Goal: Information Seeking & Learning: Check status

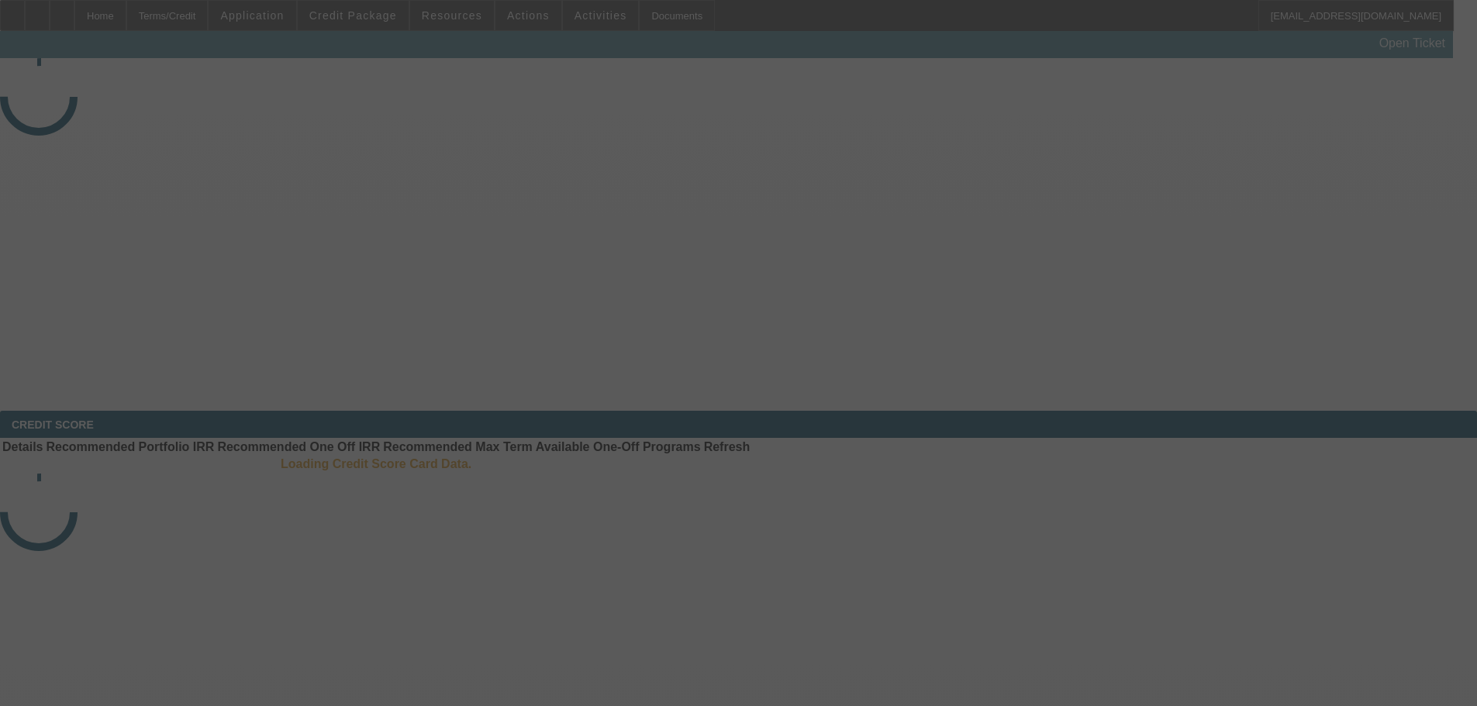
select select "3"
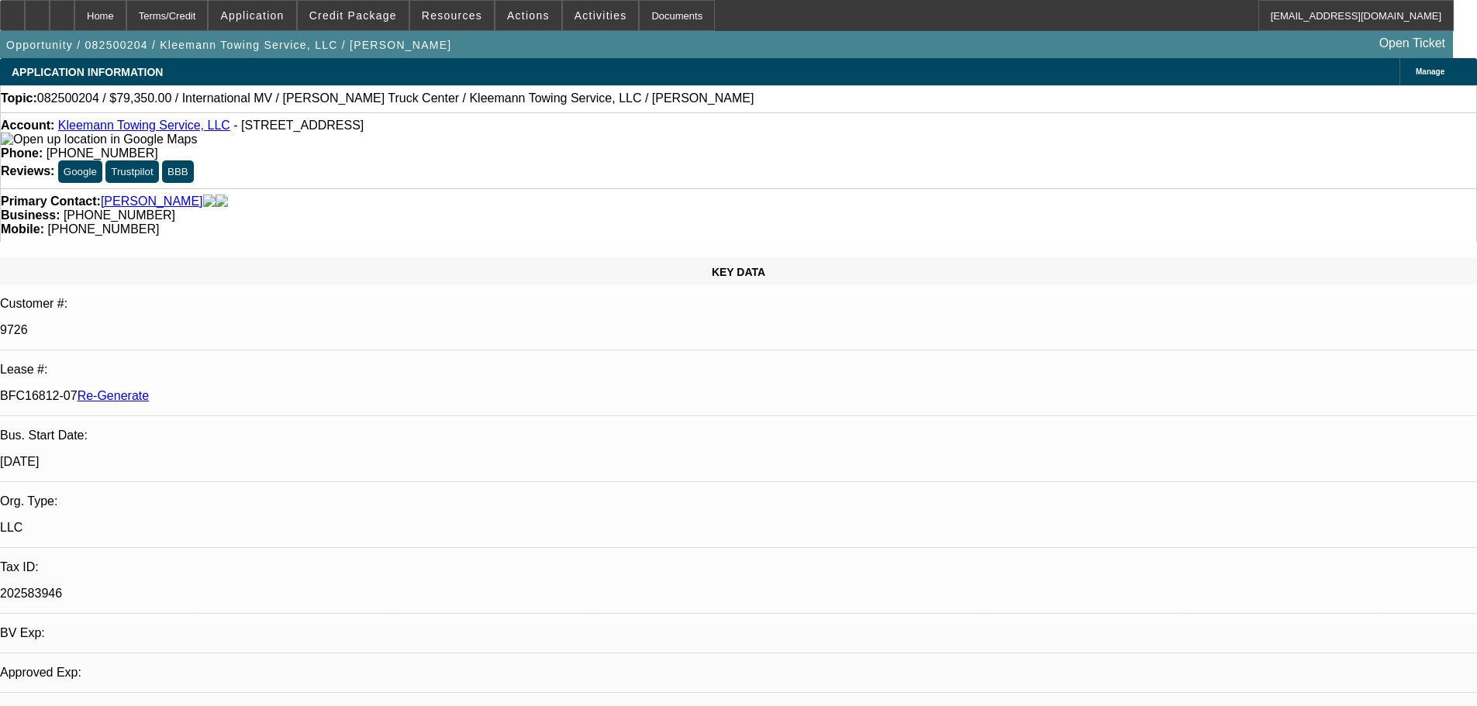
select select "0"
select select "6"
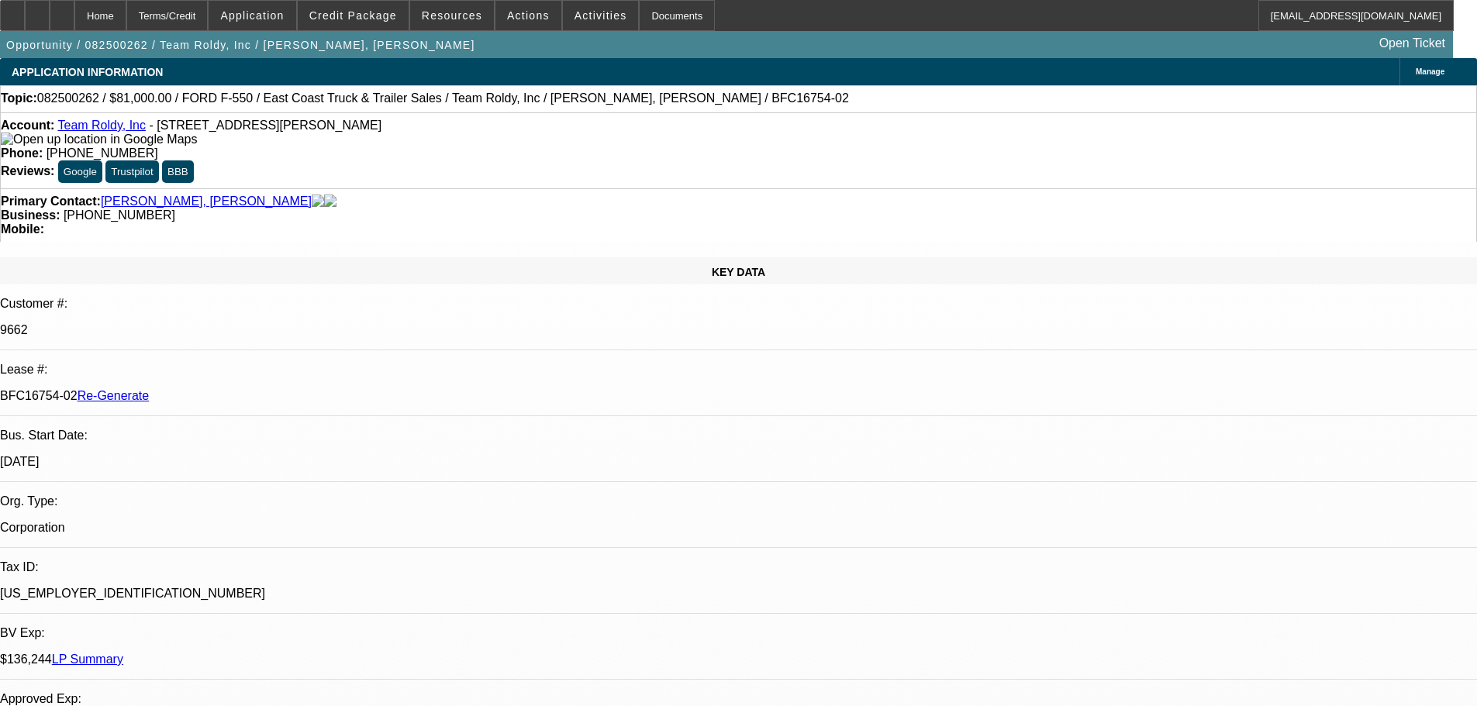
select select "3"
select select "0"
select select "2"
select select "0"
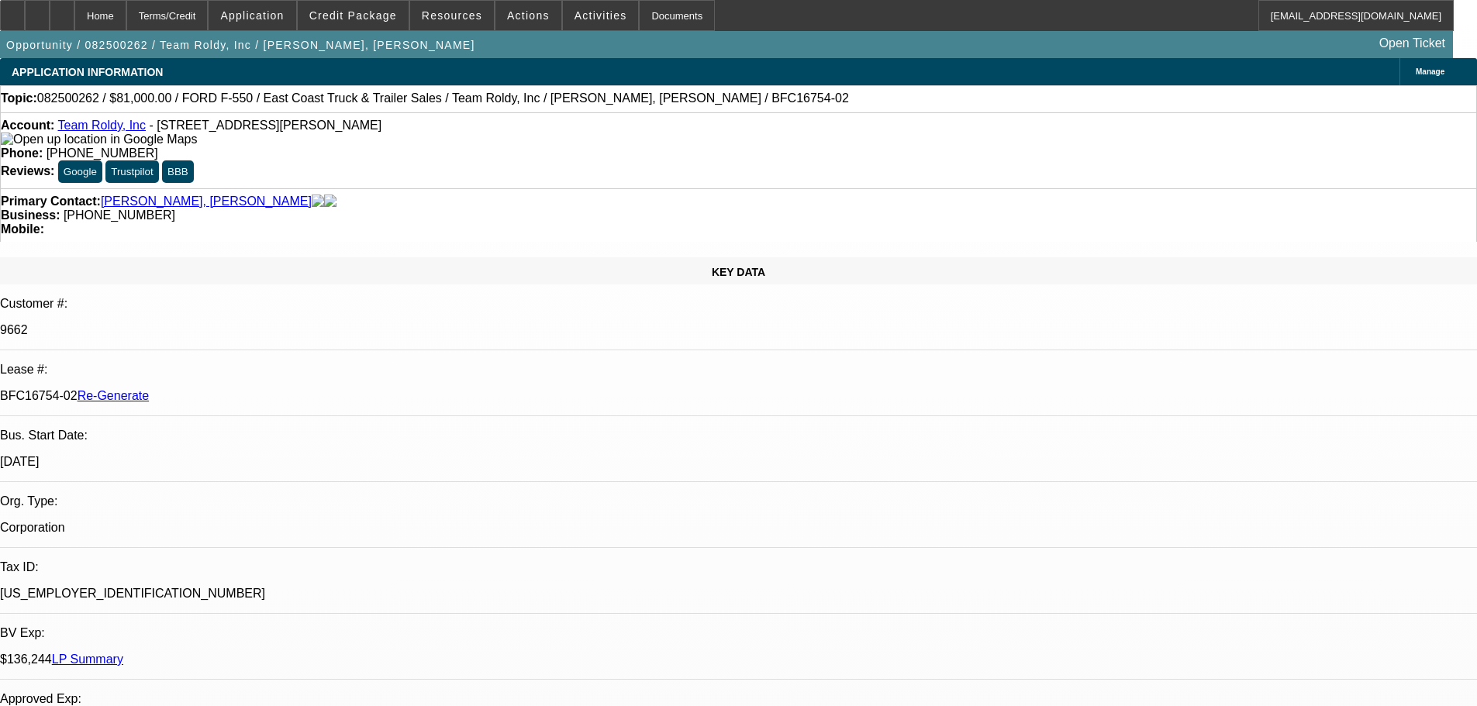
select select "6"
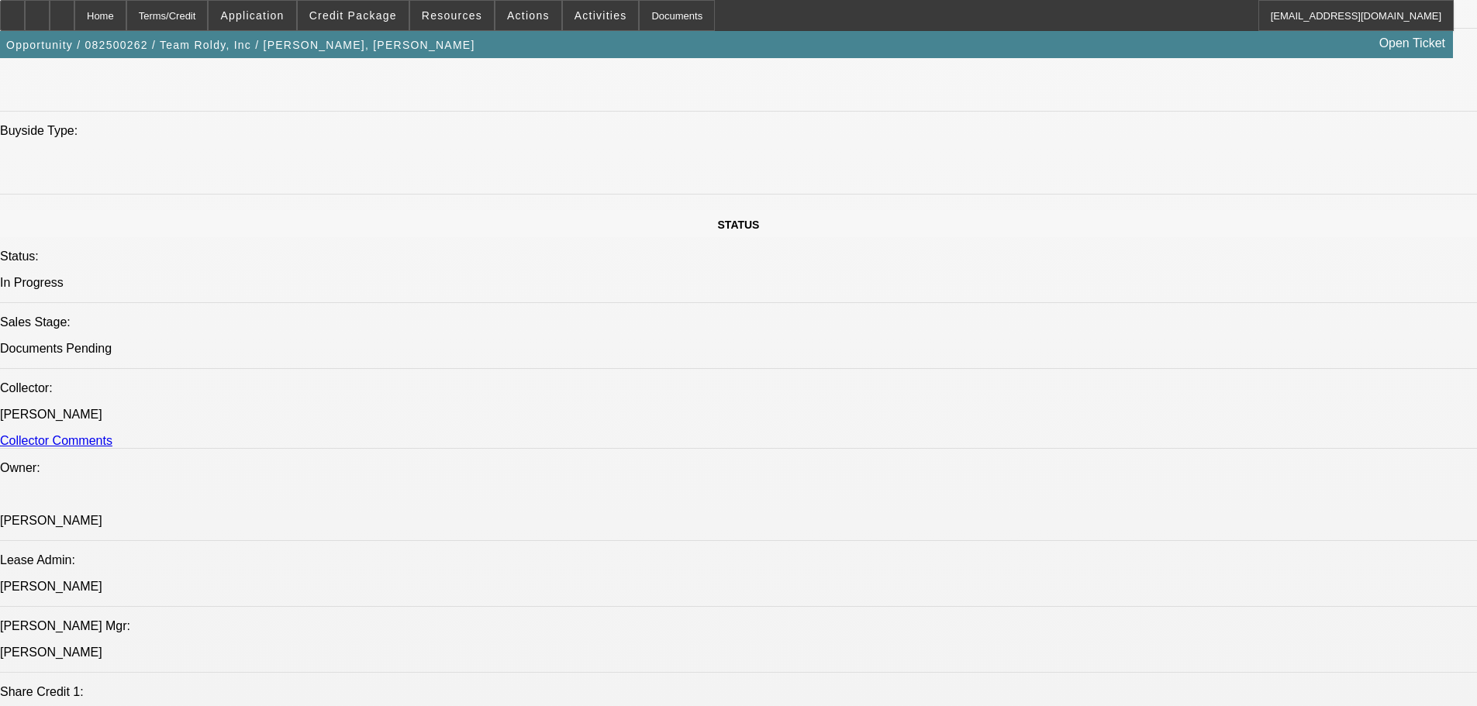
scroll to position [1549, 0]
click at [639, 4] on div "Documents" at bounding box center [677, 15] width 76 height 31
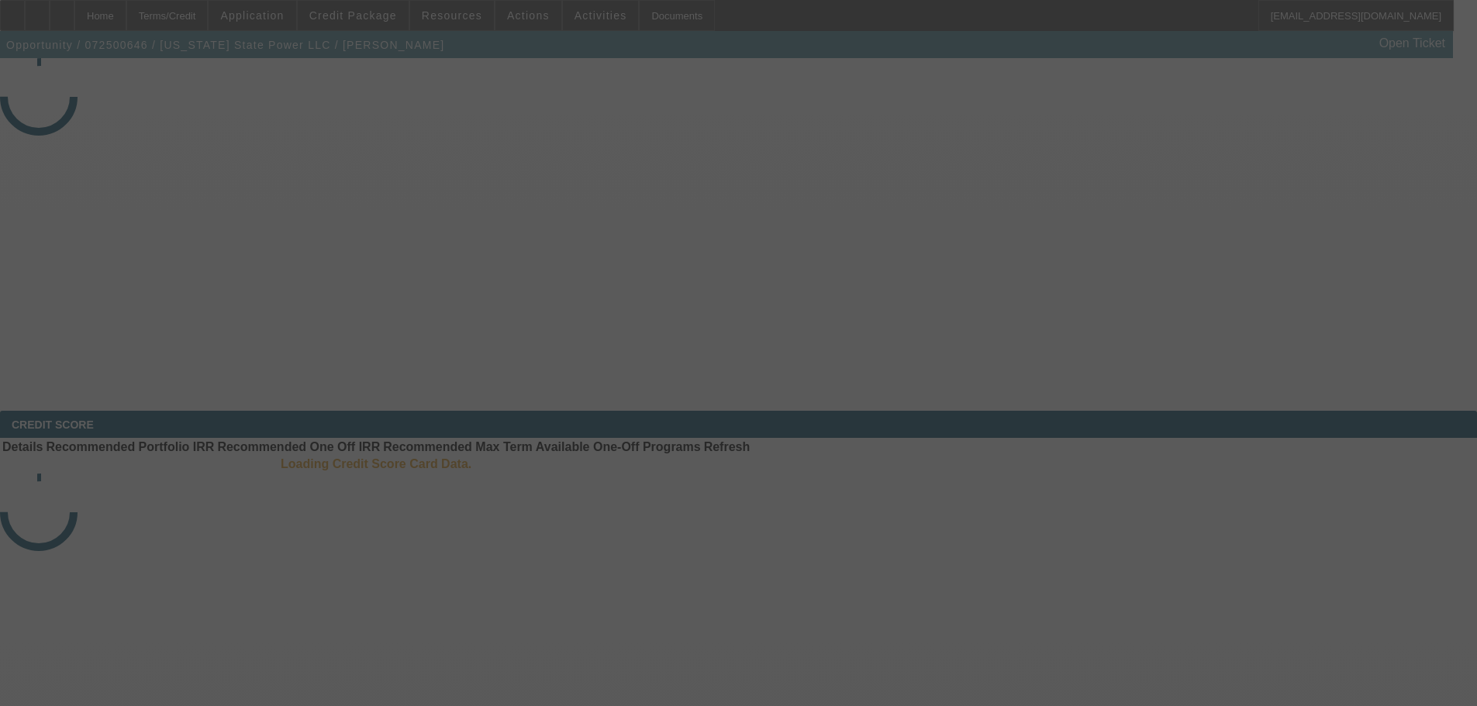
select select "3"
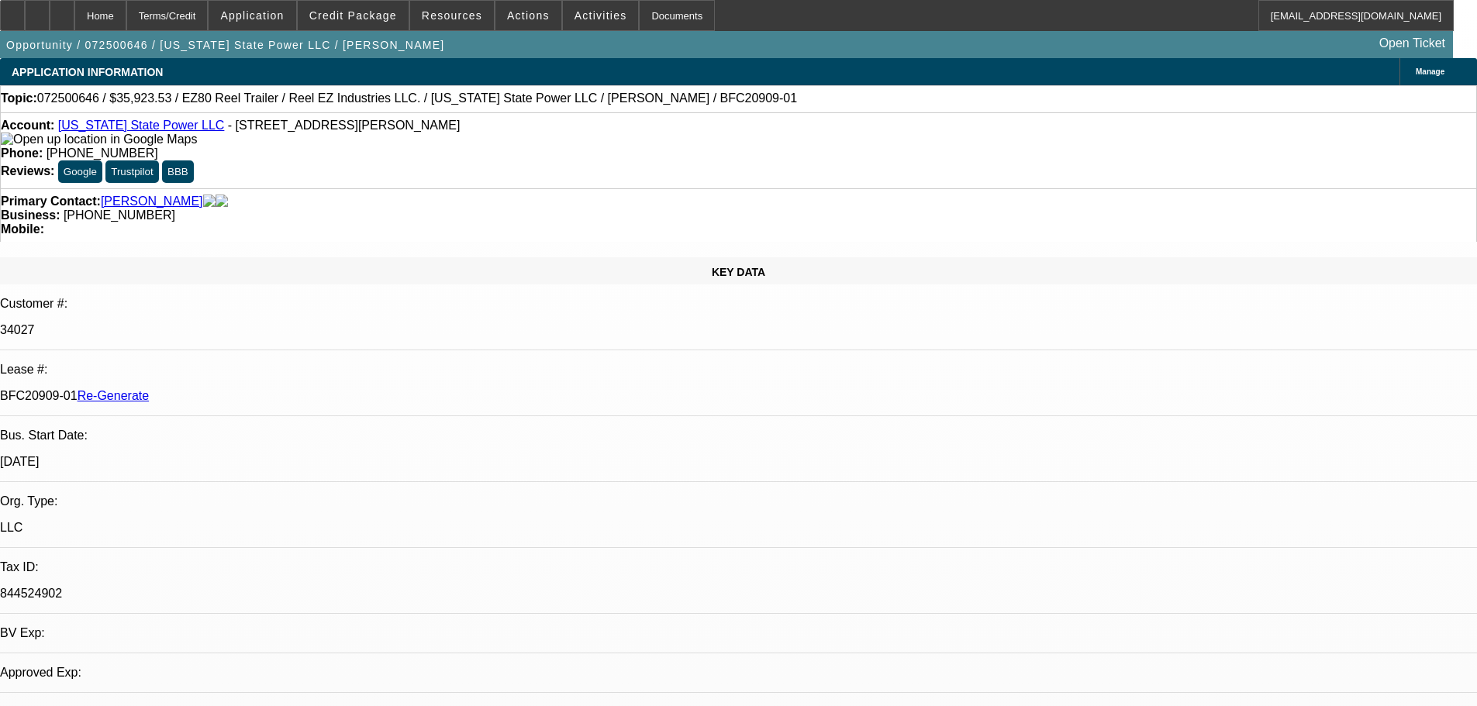
select select "0"
select select "0.1"
select select "1"
select select "4"
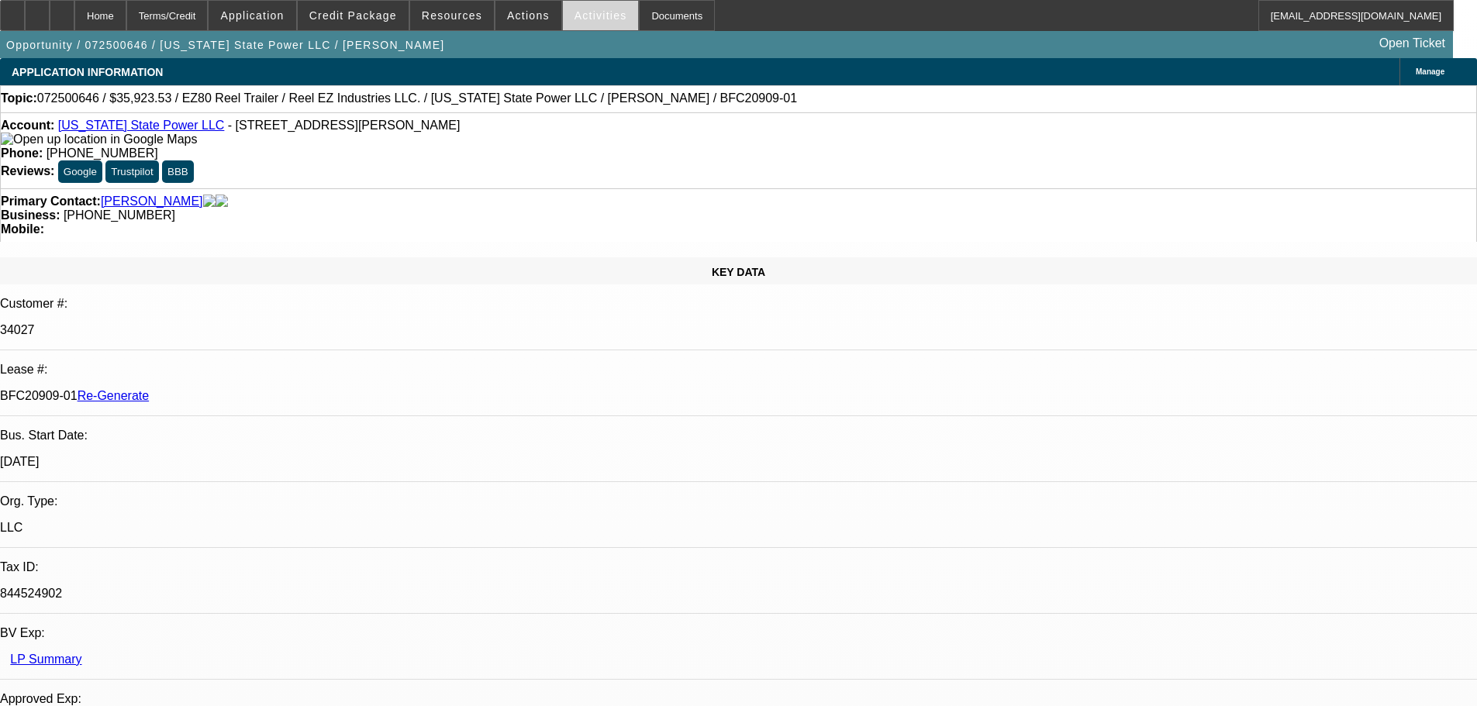
click at [568, 26] on span at bounding box center [601, 15] width 76 height 37
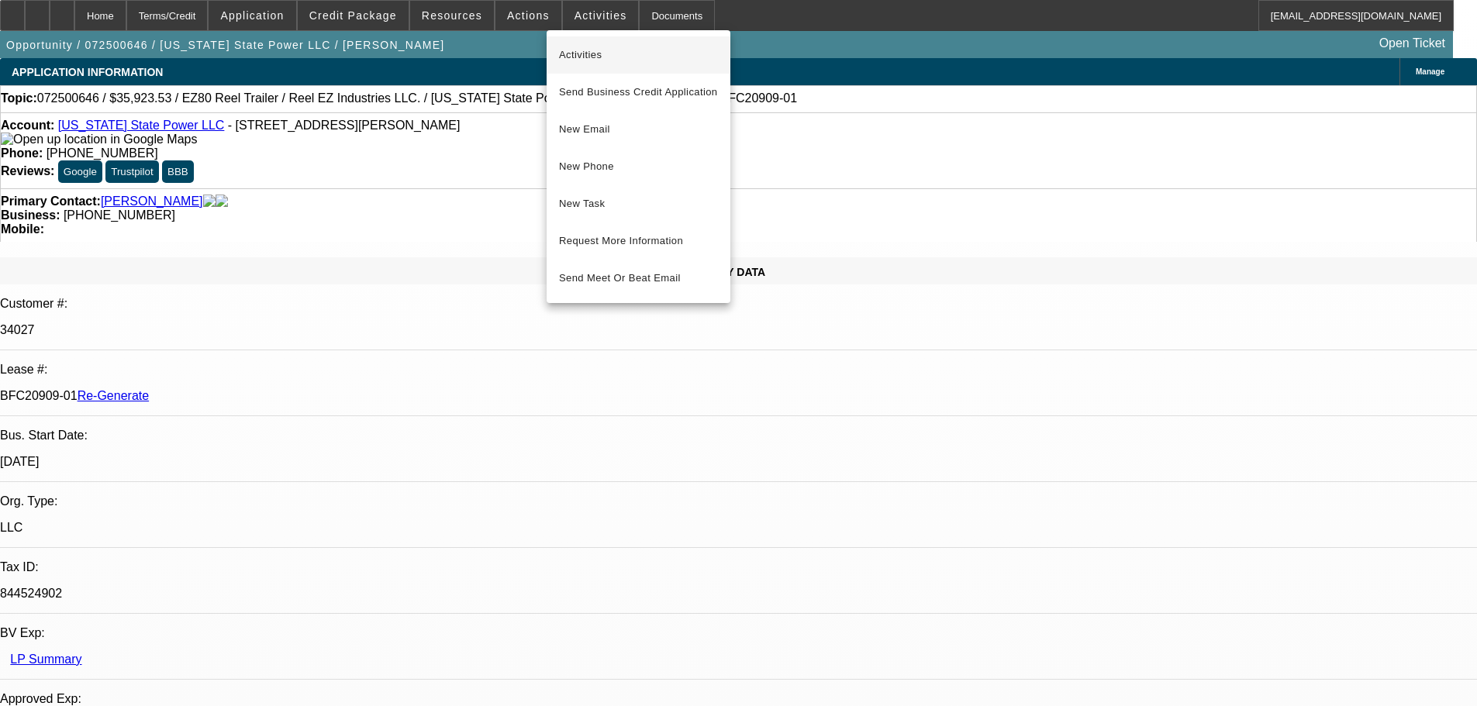
click at [585, 57] on span "Activities" at bounding box center [638, 55] width 159 height 19
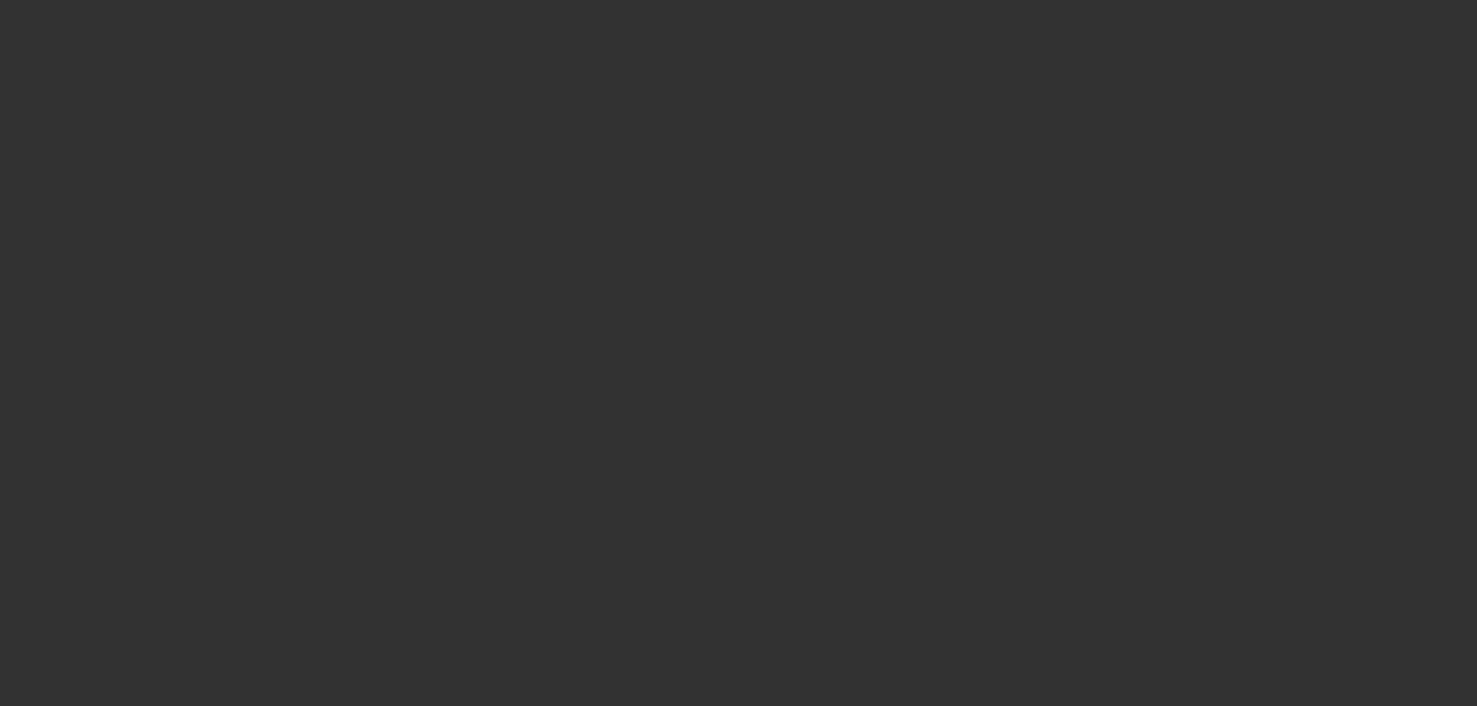
select select "3"
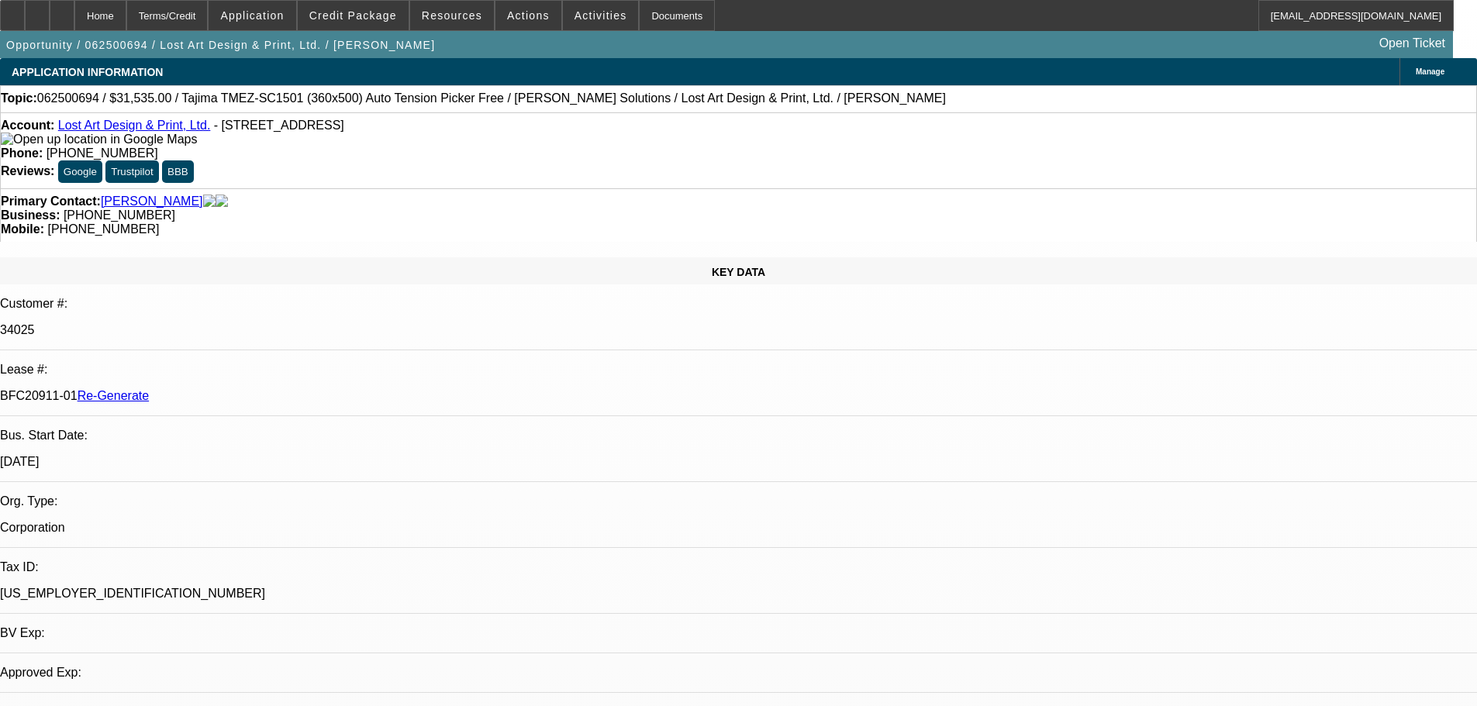
select select "0"
select select "2"
select select "0"
select select "6"
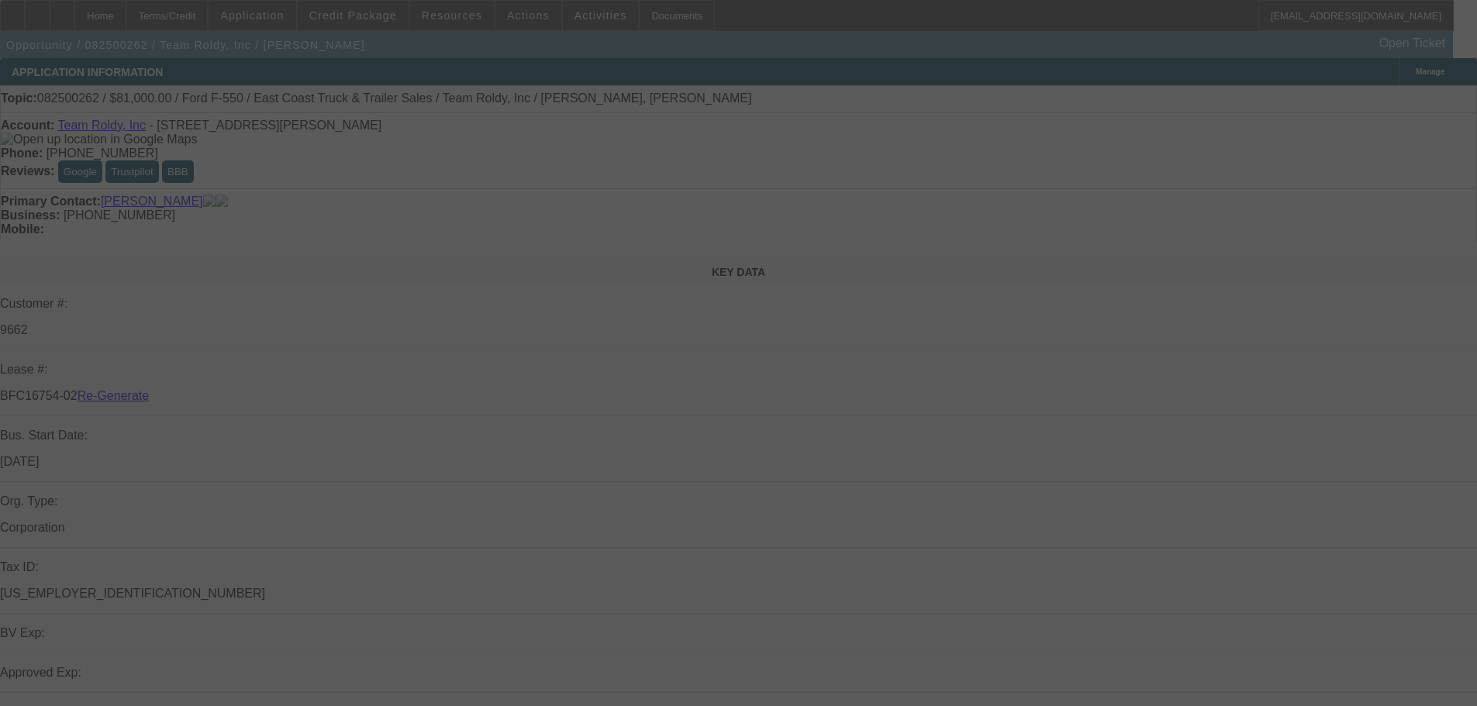
select select "3"
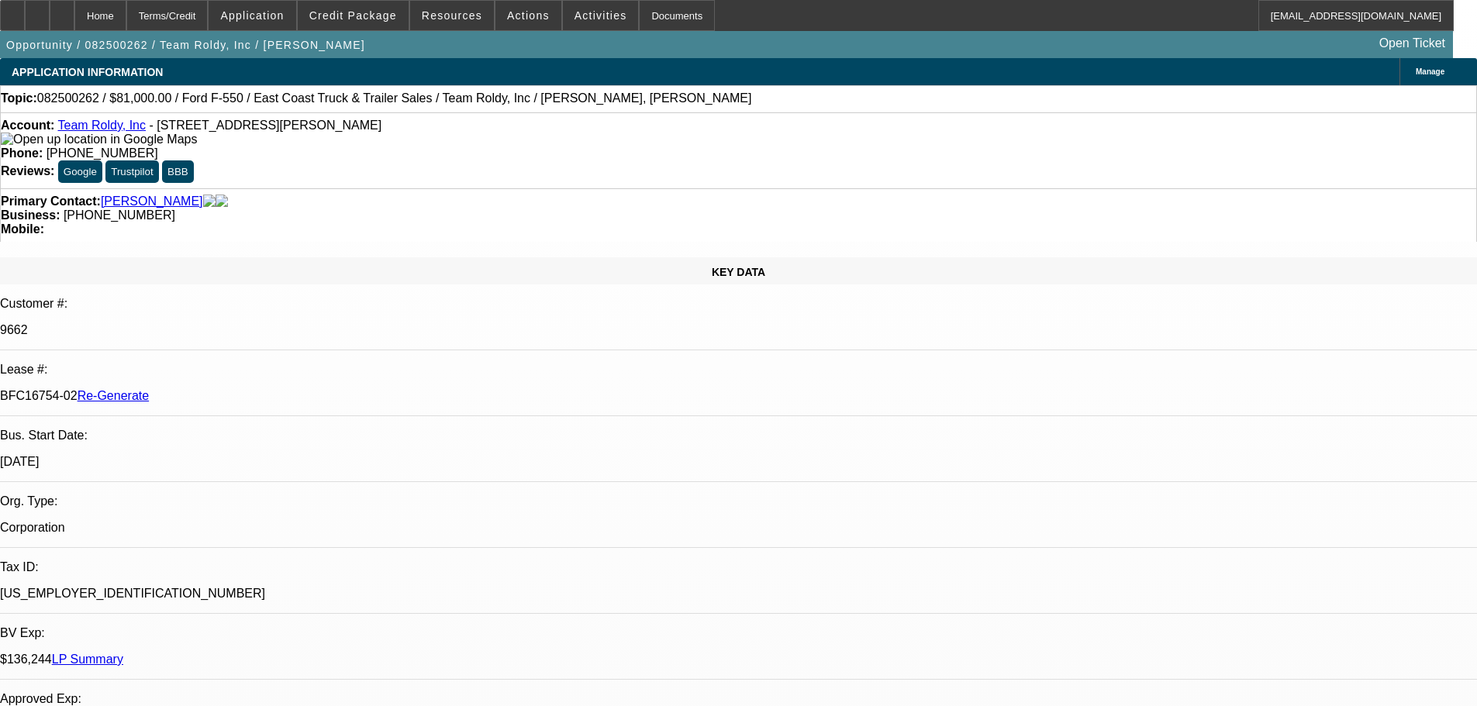
select select "0"
select select "2"
select select "0"
select select "6"
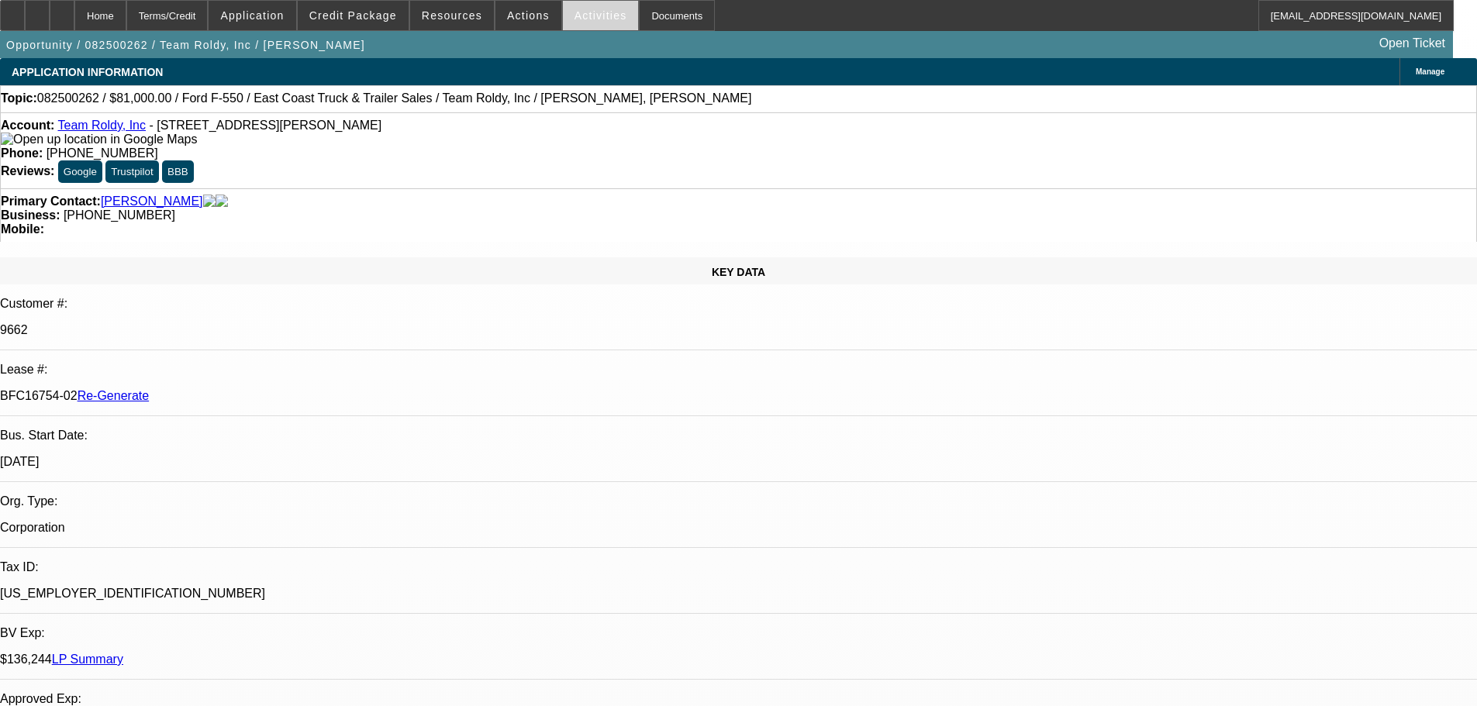
click at [585, 12] on span "Activities" at bounding box center [601, 15] width 53 height 12
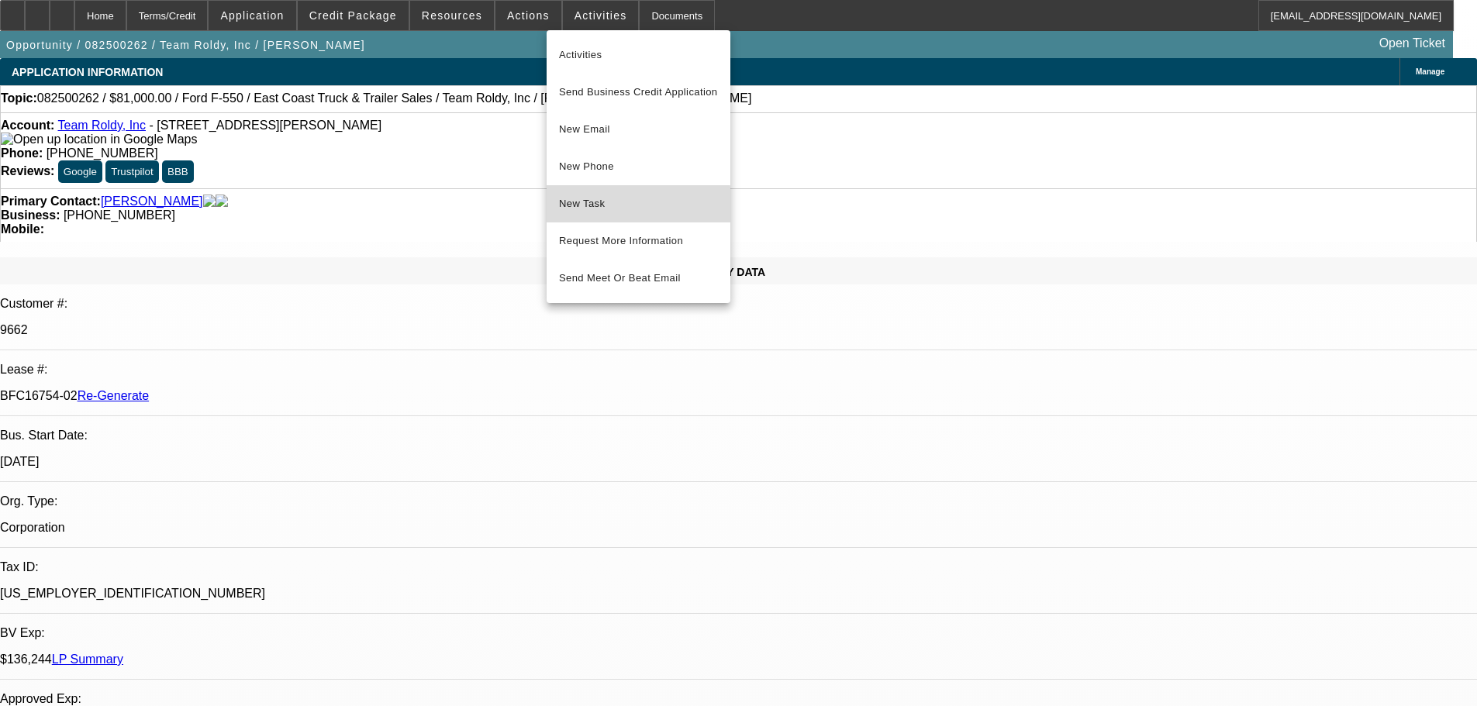
click at [586, 209] on span "New Task" at bounding box center [638, 204] width 159 height 19
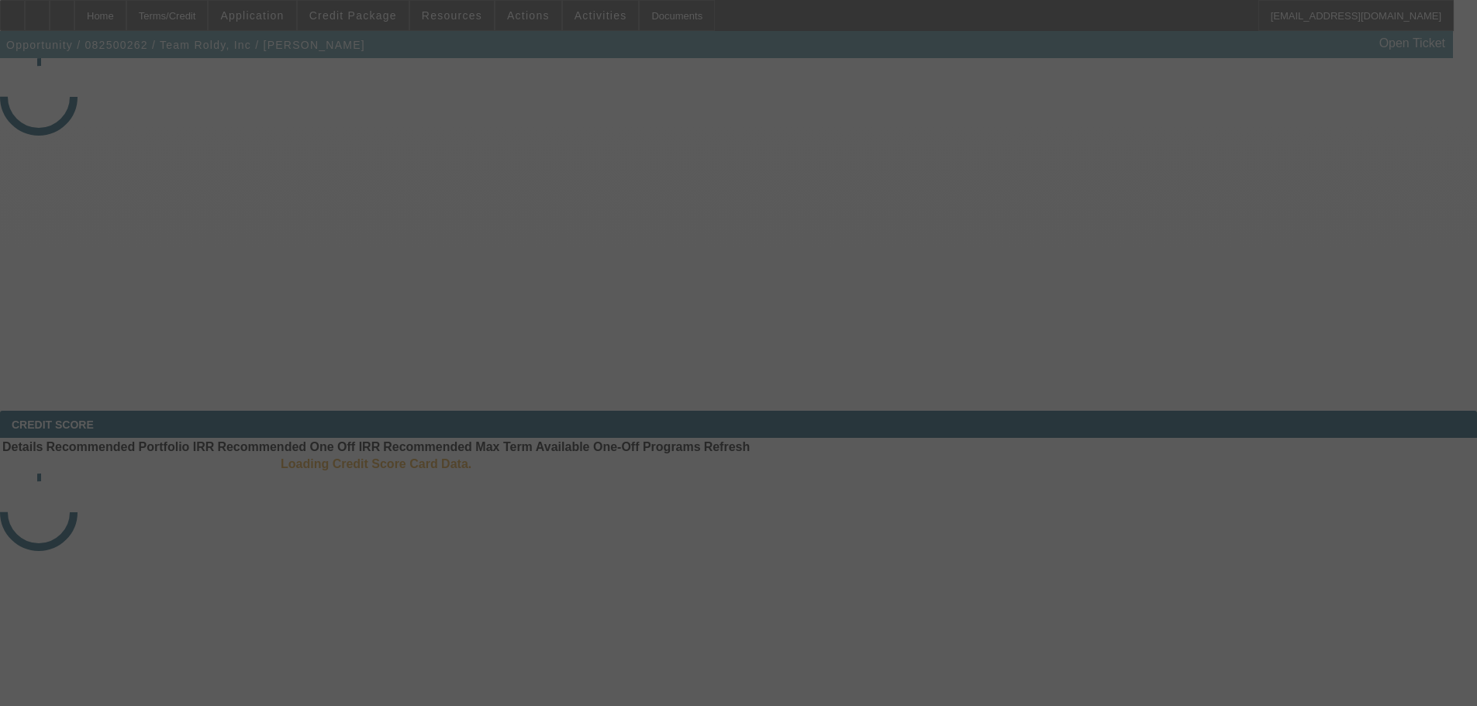
select select "3"
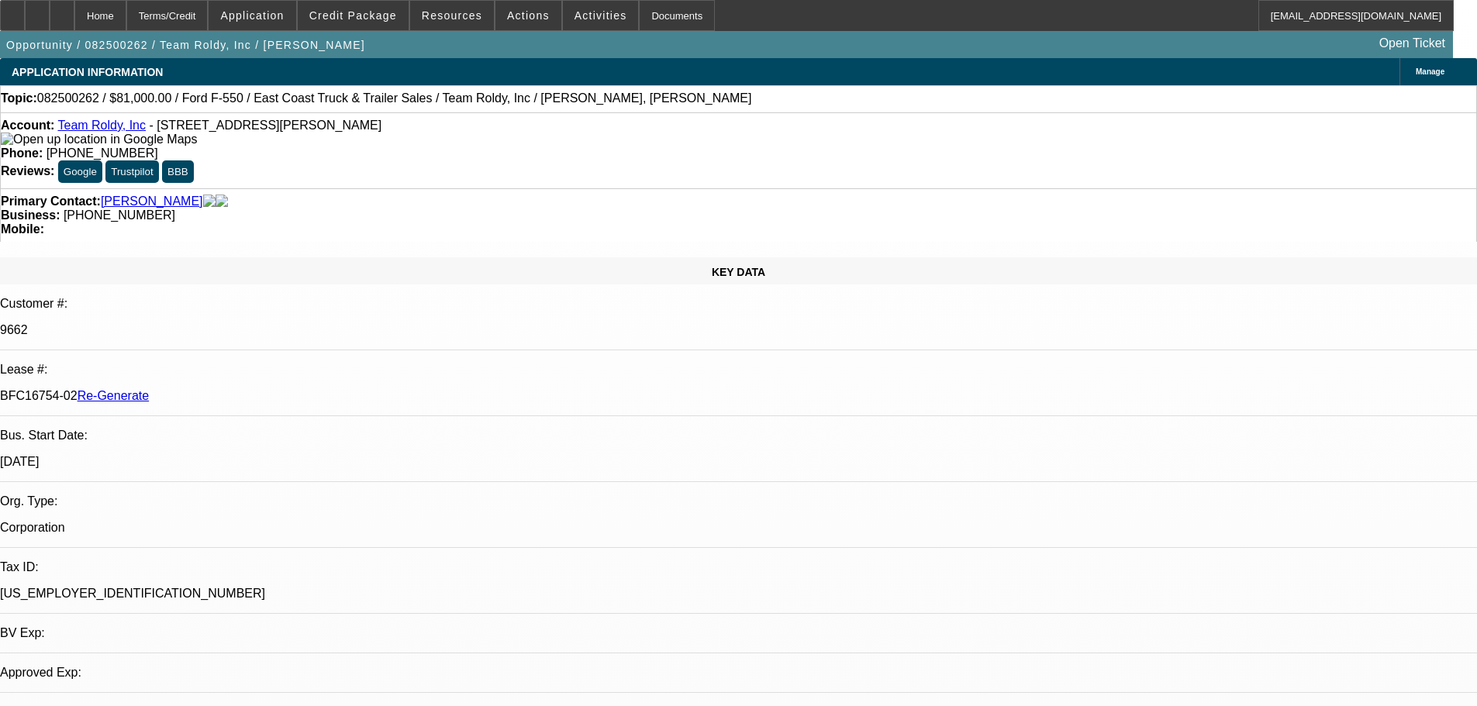
select select "0"
select select "1"
select select "2"
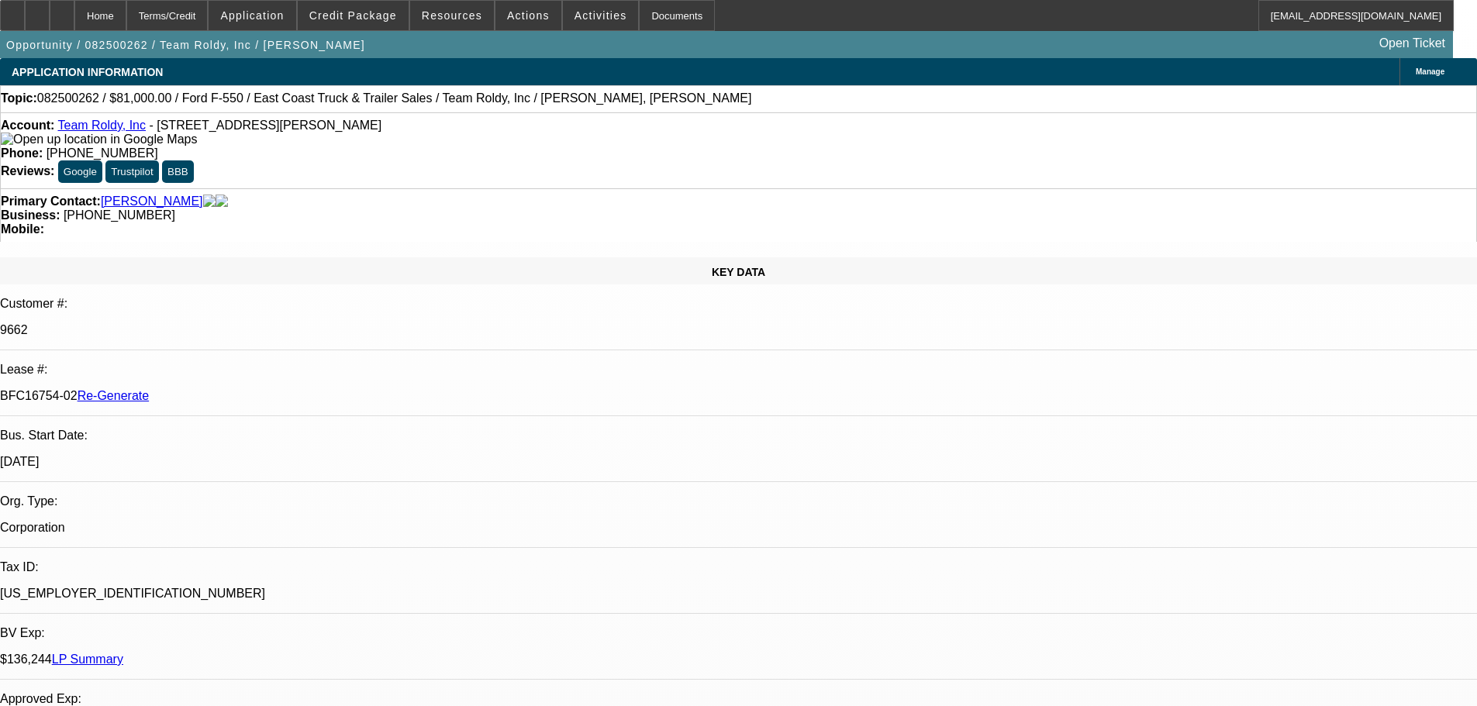
select select "6"
click at [575, 16] on span "Activities" at bounding box center [601, 15] width 53 height 12
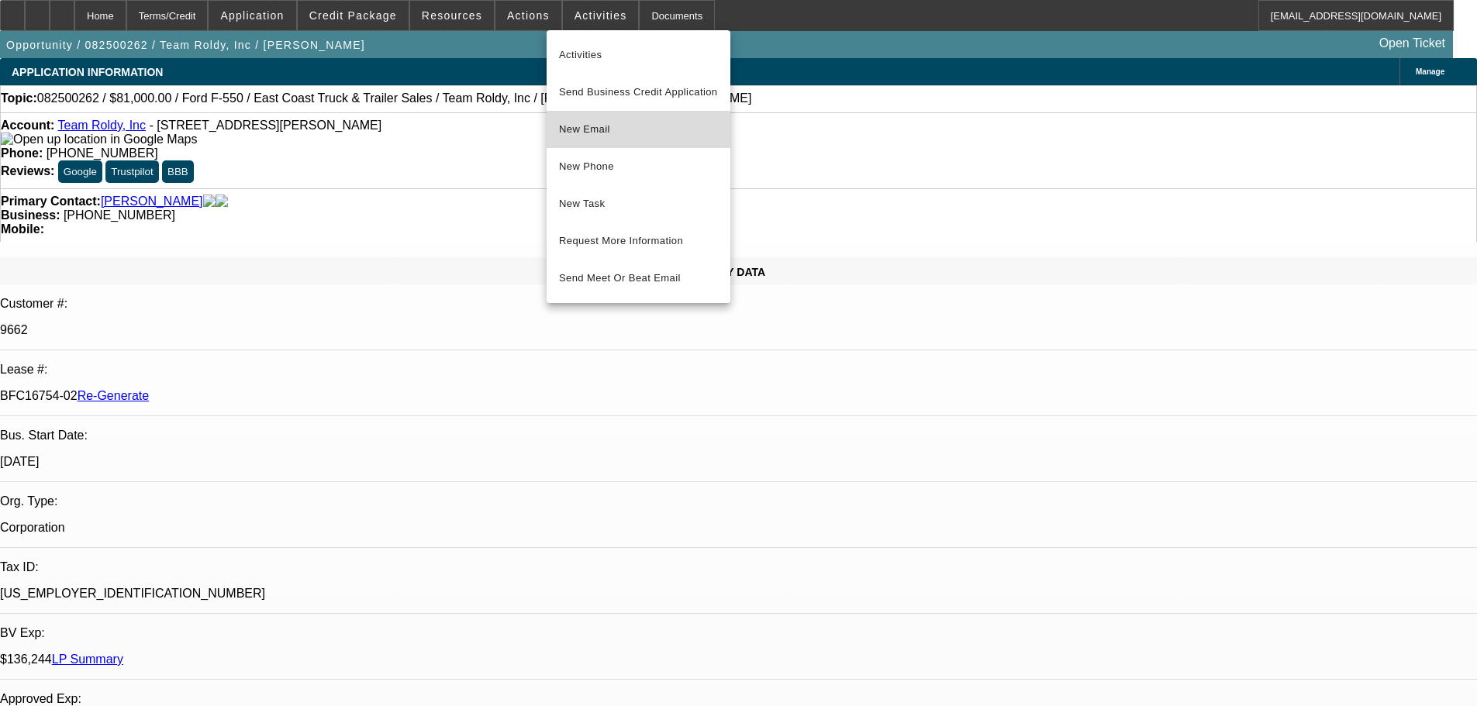
click at [613, 132] on span "New Email" at bounding box center [638, 129] width 159 height 19
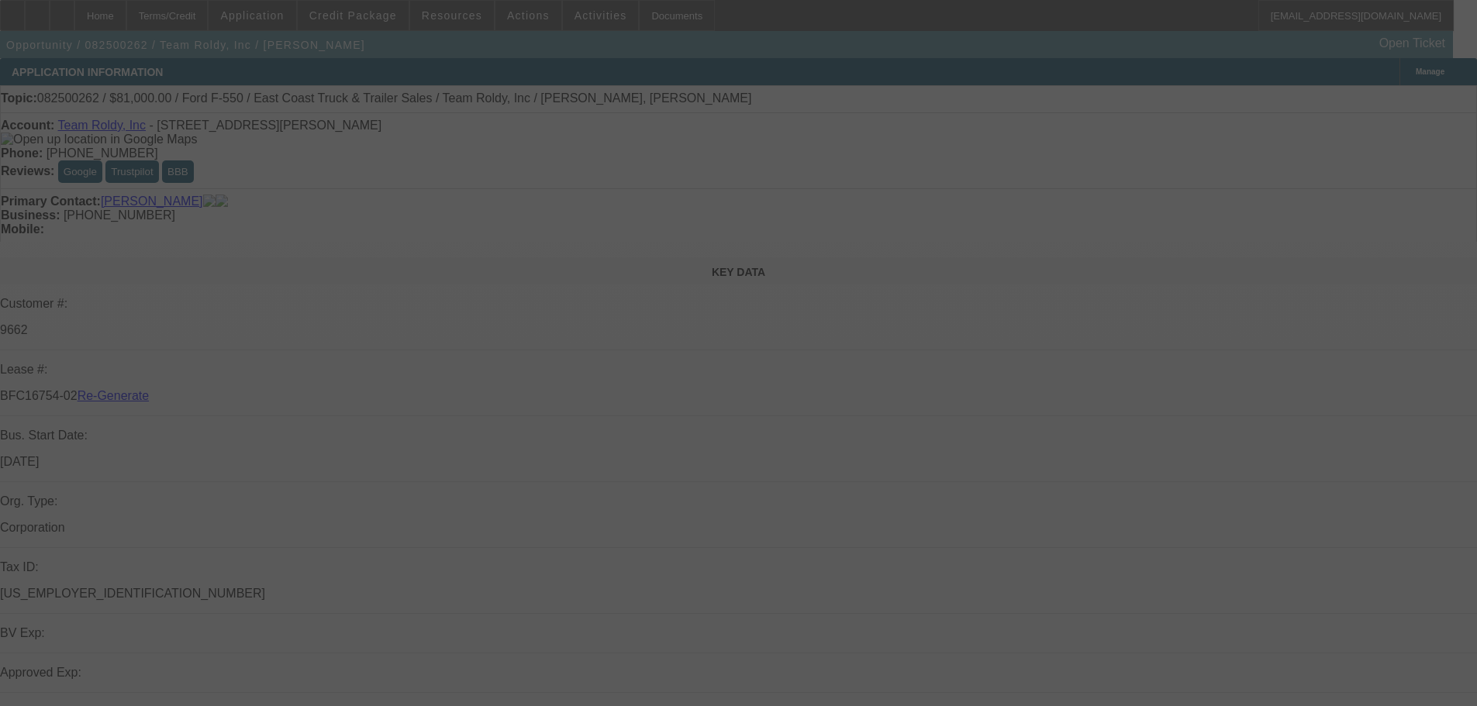
select select "3"
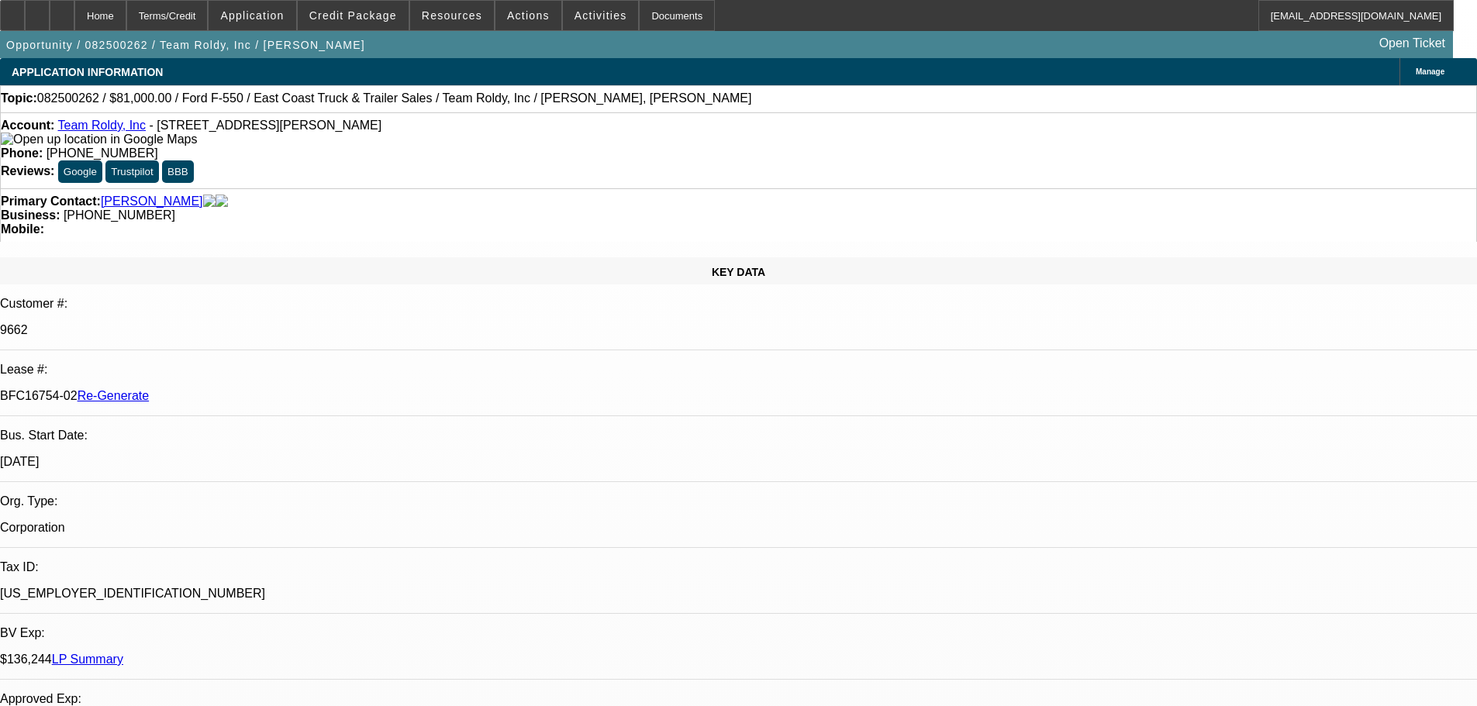
select select "0"
select select "2"
select select "0"
select select "6"
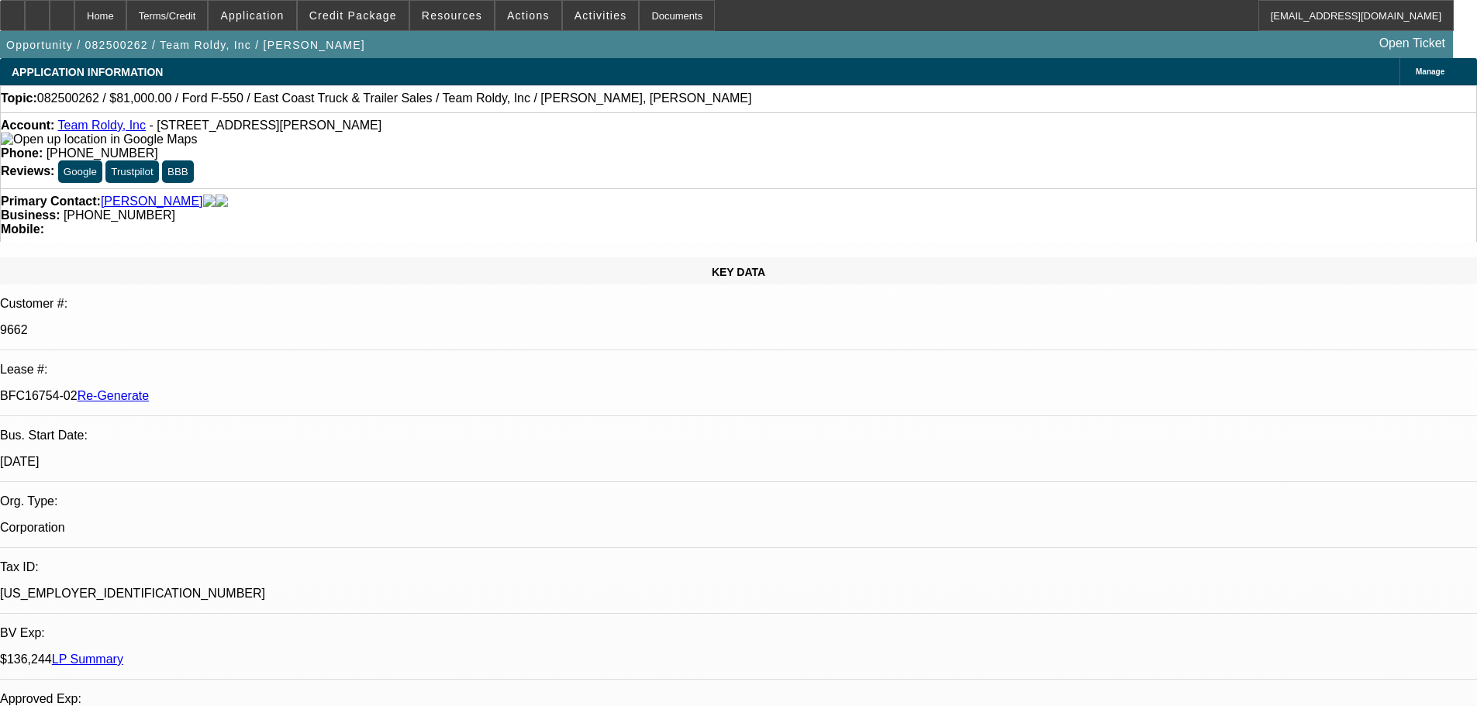
scroll to position [155, 0]
drag, startPoint x: 1112, startPoint y: 220, endPoint x: 1026, endPoint y: 252, distance: 91.8
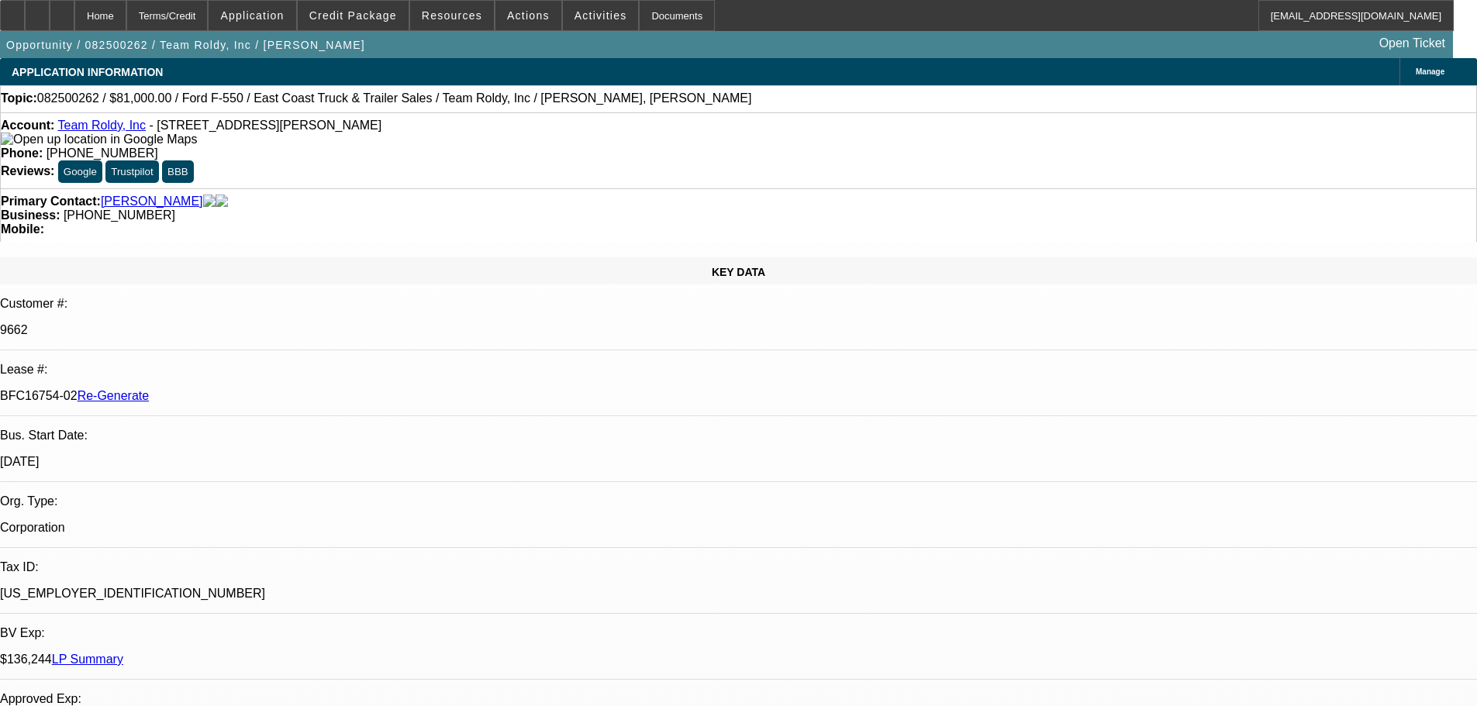
drag, startPoint x: 1064, startPoint y: 349, endPoint x: 1083, endPoint y: 336, distance: 23.4
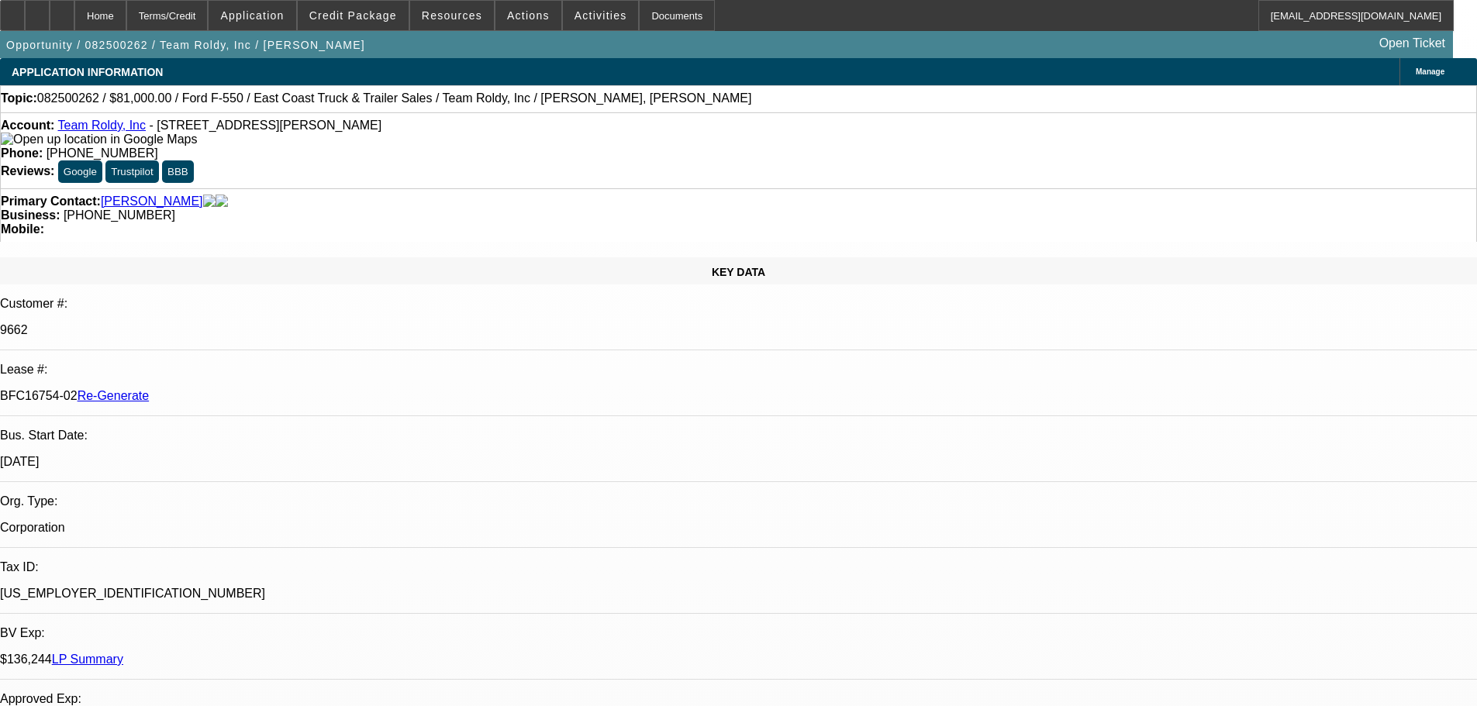
scroll to position [2540, 0]
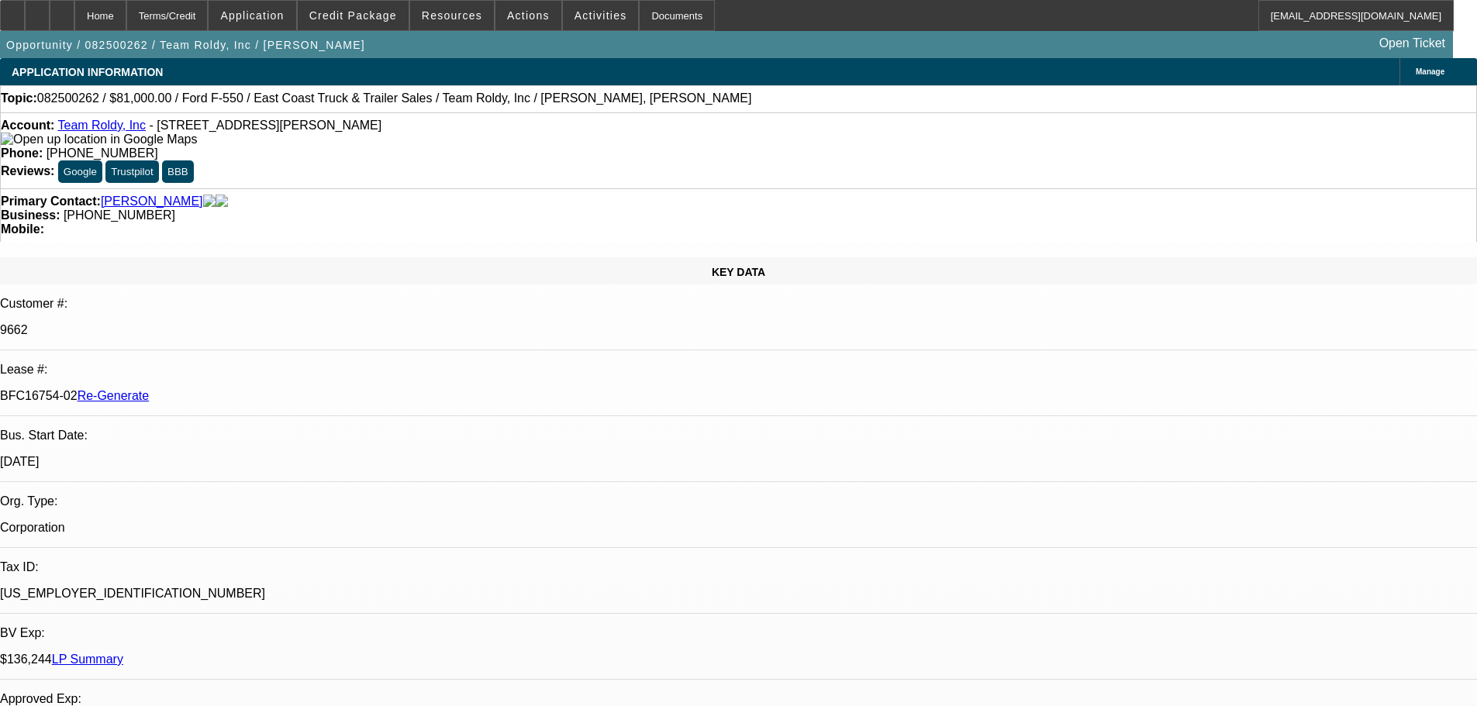
type input "insura"
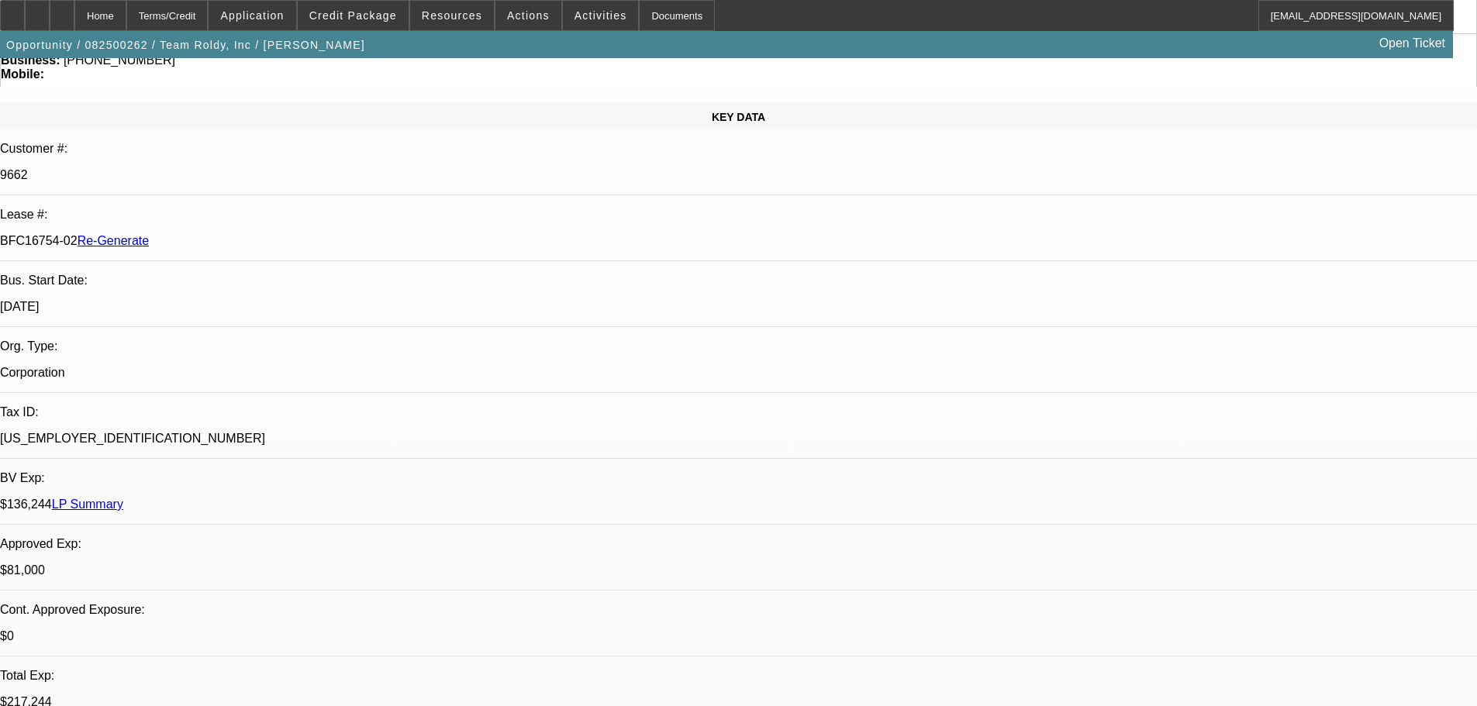
scroll to position [78, 0]
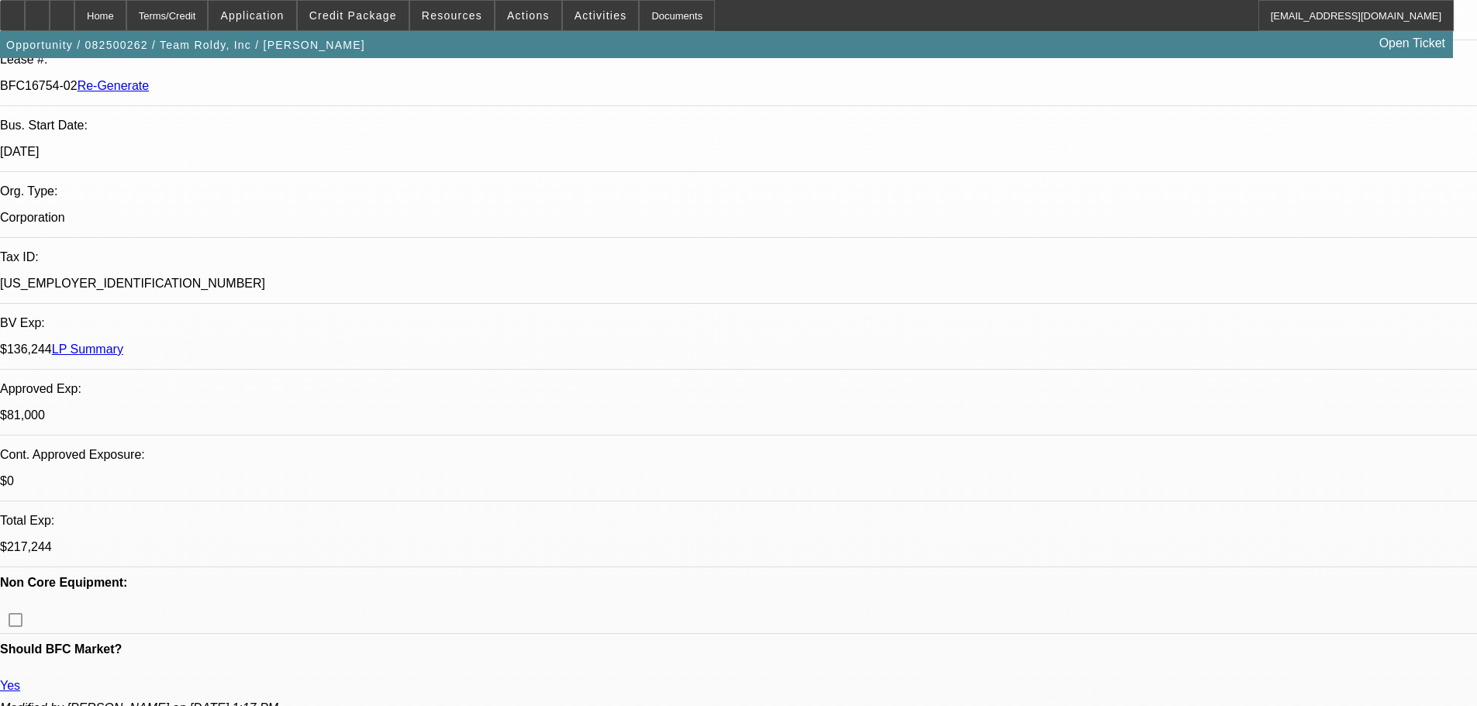
scroll to position [0, 0]
drag, startPoint x: 1133, startPoint y: 515, endPoint x: 1185, endPoint y: 573, distance: 78.0
